Goal: Information Seeking & Learning: Learn about a topic

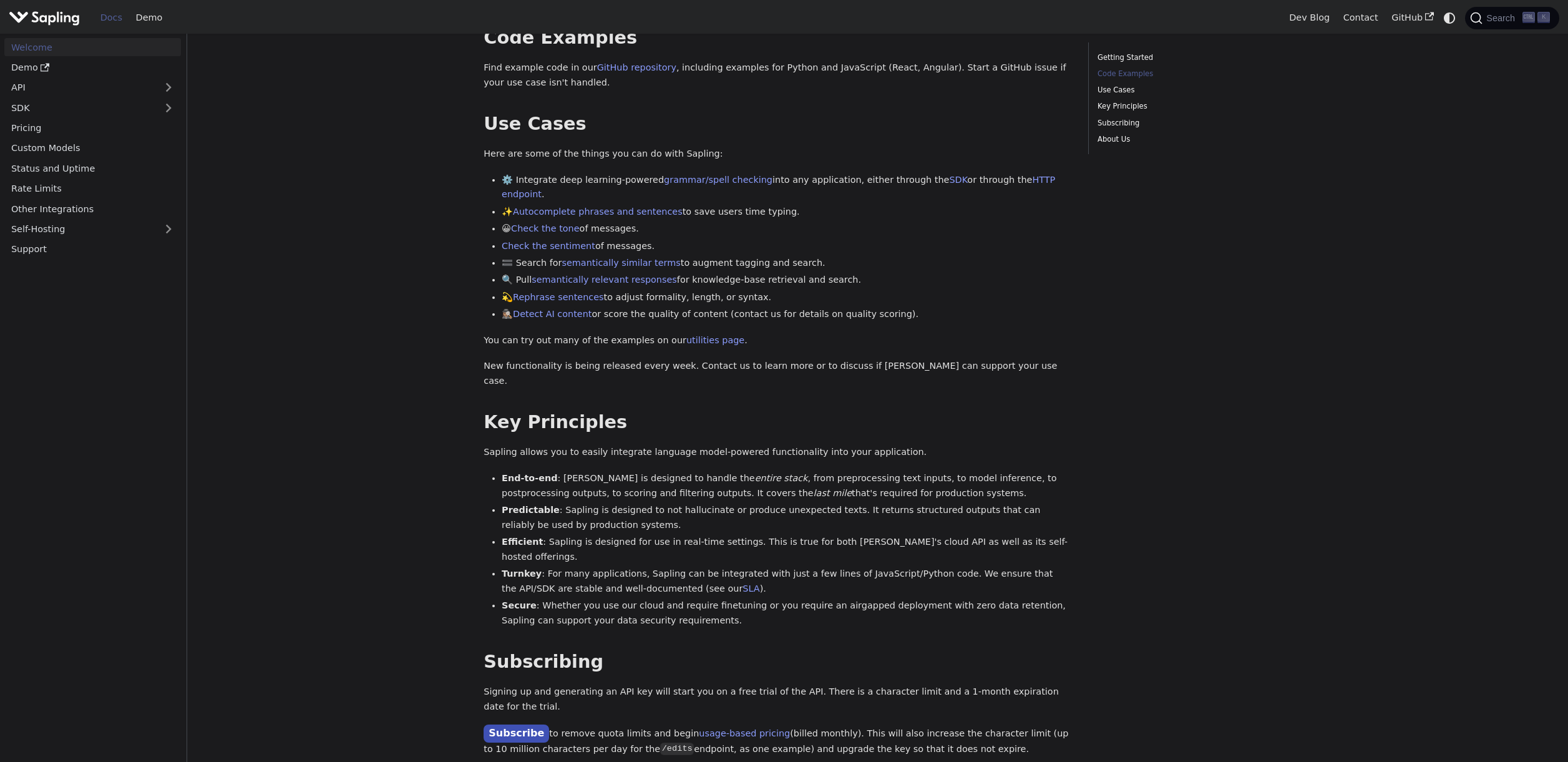
scroll to position [505, 0]
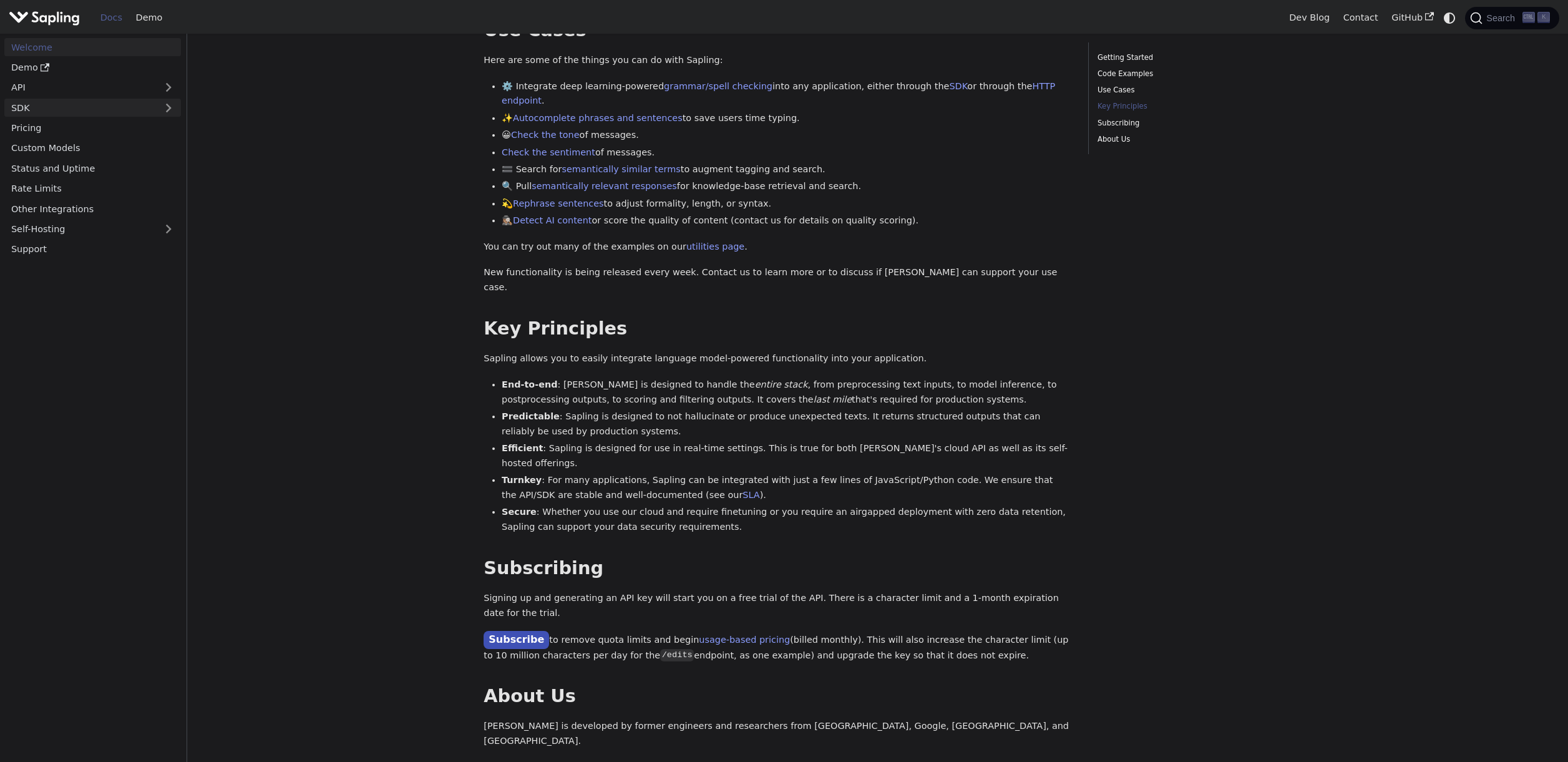
click at [141, 106] on link "SDK" at bounding box center [80, 107] width 152 height 18
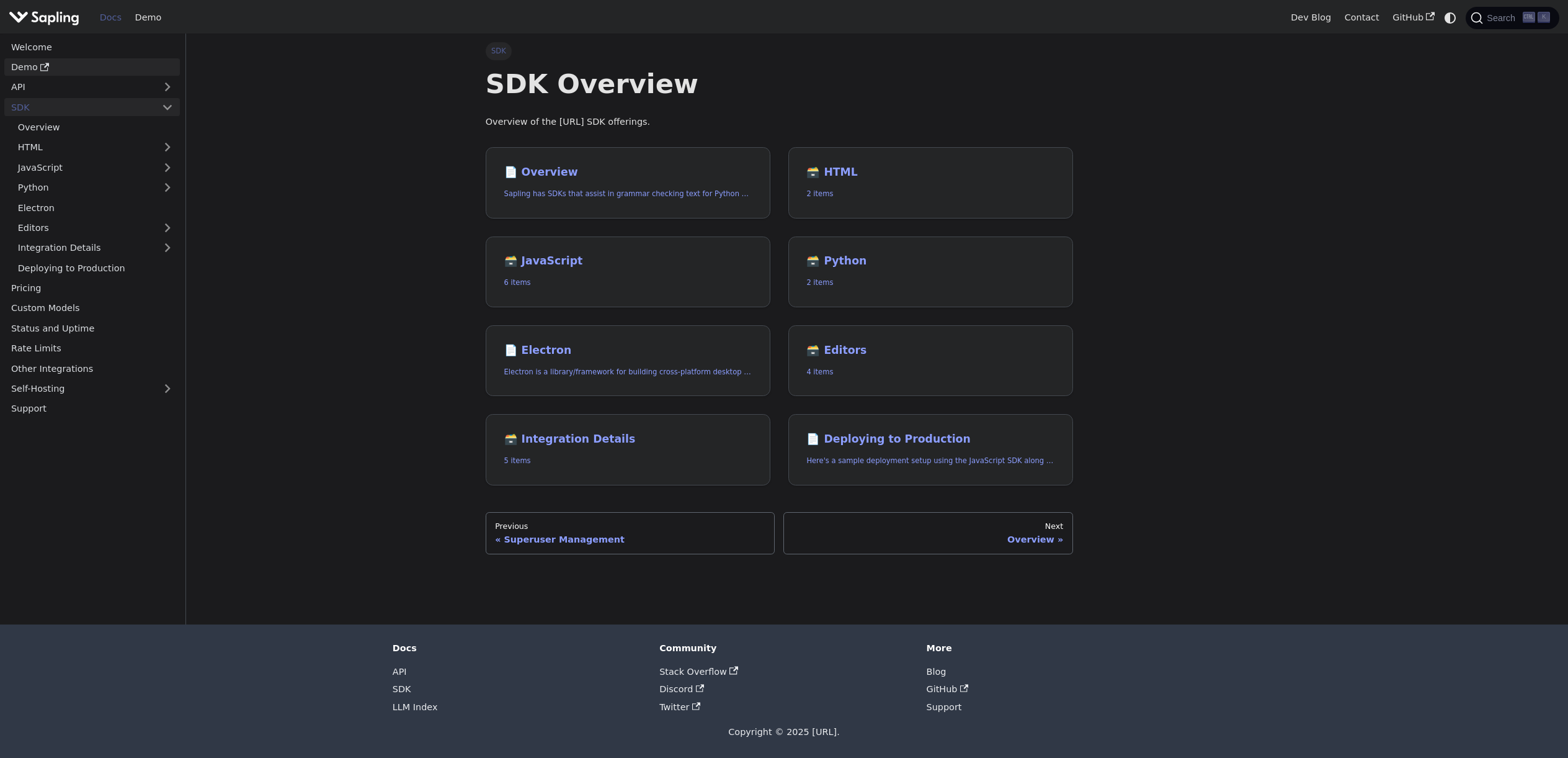
click at [69, 73] on link "Demo" at bounding box center [91, 68] width 175 height 18
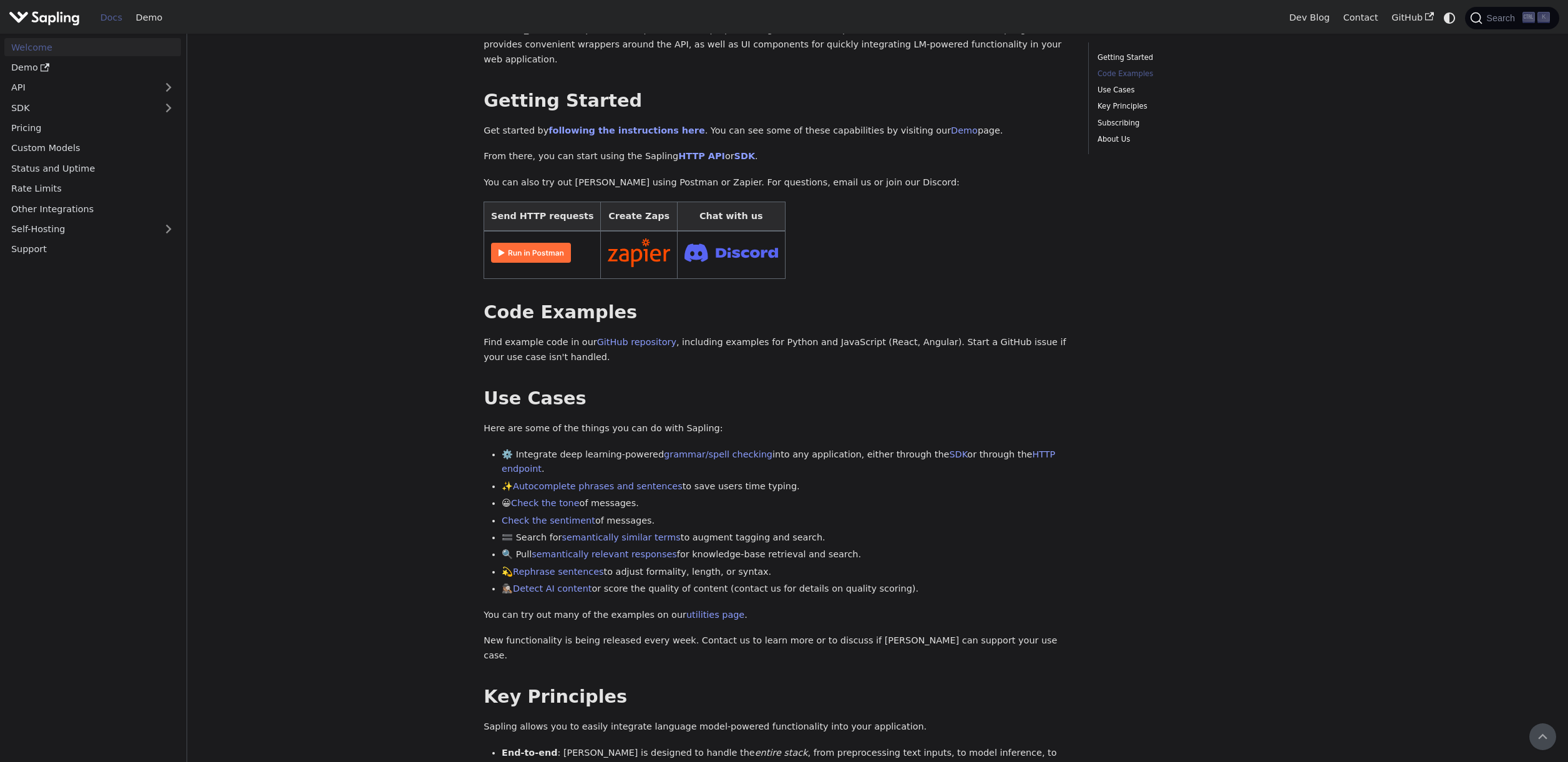
scroll to position [118, 0]
